Goal: Navigation & Orientation: Understand site structure

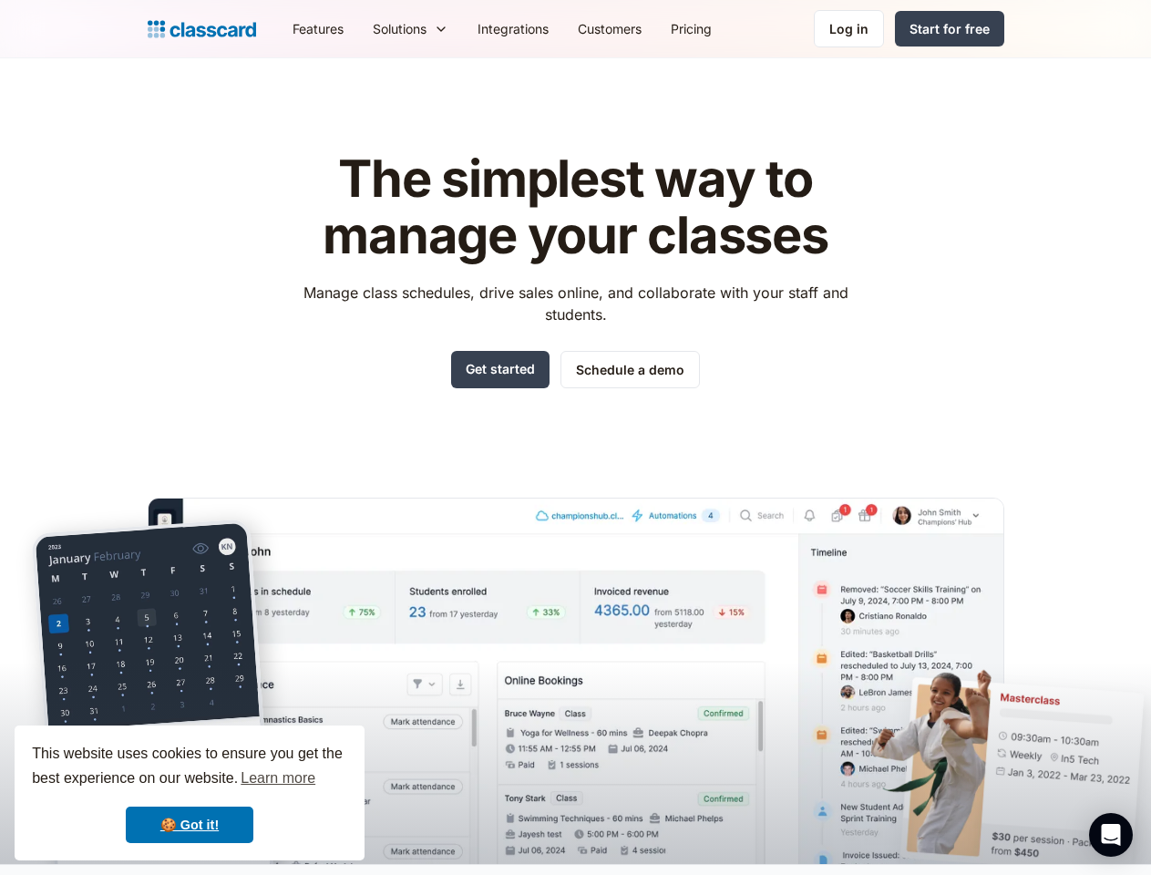
click at [575, 437] on div "The simplest way to manage your classes Manage class schedules, drive sales onl…" at bounding box center [576, 493] width 857 height 742
click at [190, 793] on div "This website uses cookies to ensure you get the best experience on our website.…" at bounding box center [190, 792] width 350 height 135
click at [641, 28] on nav "Features Resources Blog The latest industry news, updates and info. Customer st…" at bounding box center [641, 28] width 726 height 41
click at [358, 28] on div "Solutions Sports academy Swim school Dance studio Gymnastics Music school Marti…" at bounding box center [410, 28] width 105 height 41
click at [1111, 835] on icon "Open Intercom Messenger" at bounding box center [1111, 835] width 19 height 22
